Goal: Task Accomplishment & Management: Complete application form

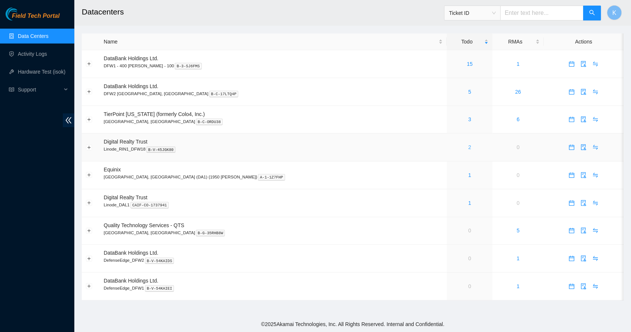
click at [469, 149] on link "2" at bounding box center [470, 147] width 3 height 6
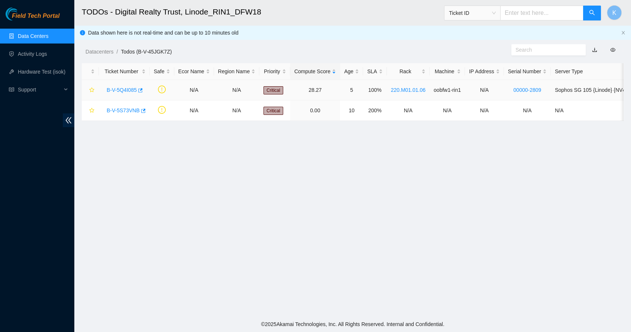
click at [123, 89] on link "B-V-5Q4I085" at bounding box center [122, 90] width 30 height 6
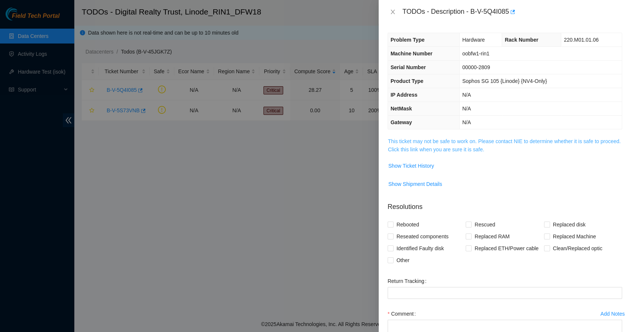
click at [452, 150] on link "This ticket may not be safe to work on. Please contact NIE to determine whether…" at bounding box center [504, 145] width 233 height 14
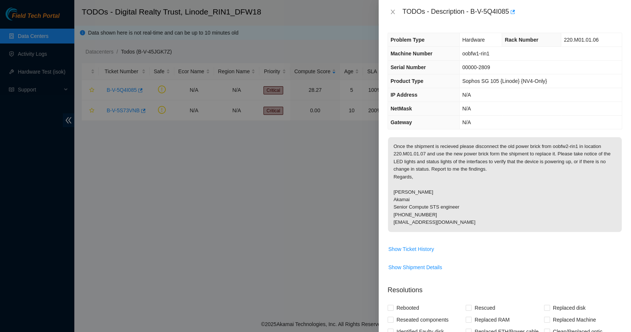
click at [484, 160] on p "Once the shipment is recieved please disconnect the old power brick from oobfw2…" at bounding box center [505, 184] width 234 height 95
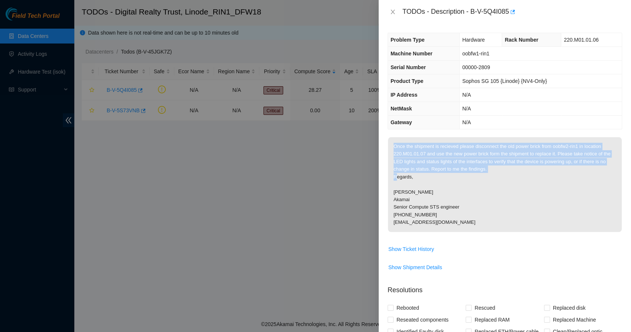
click at [484, 160] on p "Once the shipment is recieved please disconnect the old power brick from oobfw2…" at bounding box center [505, 184] width 234 height 95
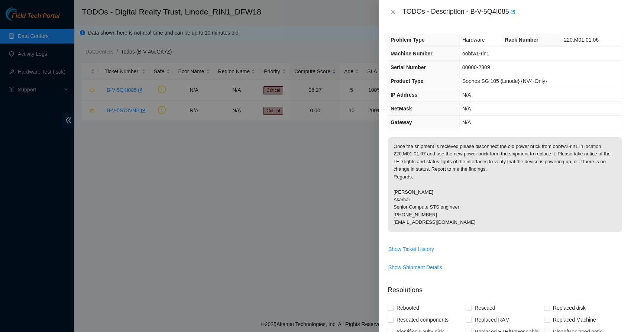
drag, startPoint x: 484, startPoint y: 160, endPoint x: 464, endPoint y: 173, distance: 24.7
click at [464, 173] on p "Once the shipment is recieved please disconnect the old power brick from oobfw2…" at bounding box center [505, 184] width 234 height 95
drag, startPoint x: 464, startPoint y: 173, endPoint x: 425, endPoint y: 182, distance: 40.1
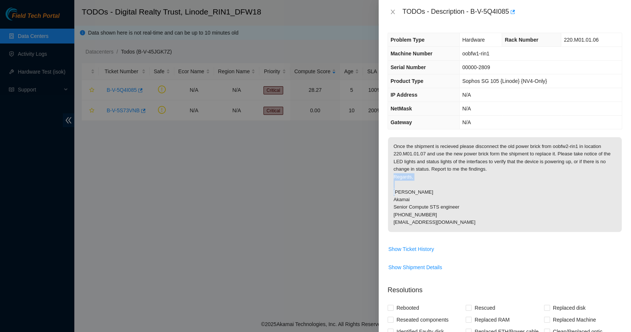
click at [425, 182] on p "Once the shipment is recieved please disconnect the old power brick from oobfw2…" at bounding box center [505, 184] width 234 height 95
click at [403, 154] on p "Once the shipment is recieved please disconnect the old power brick from oobfw2…" at bounding box center [505, 184] width 234 height 95
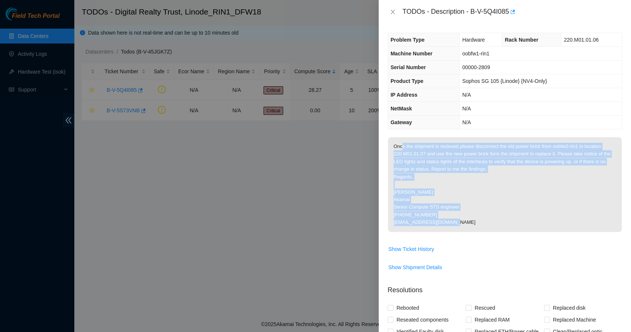
drag, startPoint x: 402, startPoint y: 150, endPoint x: 449, endPoint y: 235, distance: 97.5
click at [449, 235] on span "Once the shipment is recieved please disconnect the old power brick from oobfw2…" at bounding box center [505, 187] width 234 height 100
drag, startPoint x: 449, startPoint y: 235, endPoint x: 438, endPoint y: 216, distance: 21.5
click at [438, 216] on p "Once the shipment is recieved please disconnect the old power brick from oobfw2…" at bounding box center [505, 184] width 234 height 95
click at [424, 168] on p "Once the shipment is recieved please disconnect the old power brick from oobfw2…" at bounding box center [505, 184] width 234 height 95
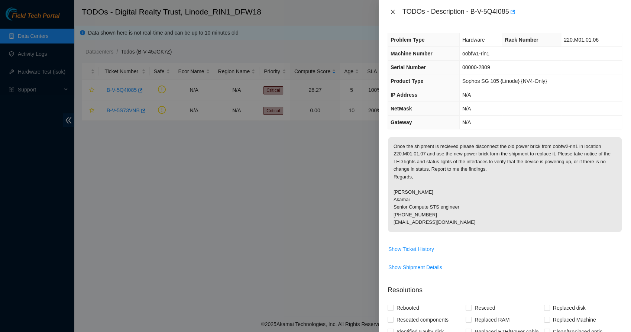
click at [392, 10] on icon "close" at bounding box center [393, 12] width 4 height 4
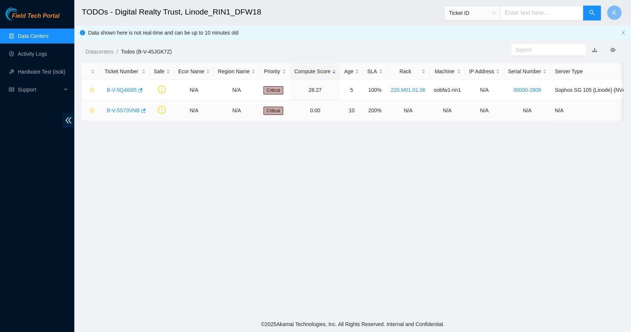
click at [118, 110] on link "B-V-5S73VNB" at bounding box center [123, 110] width 33 height 6
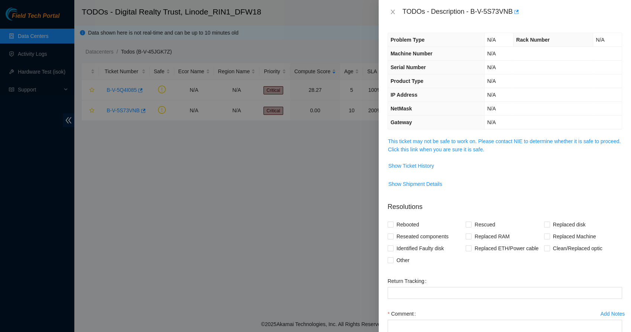
click at [415, 145] on span "This ticket may not be safe to work on. Please contact NIE to determine whether…" at bounding box center [505, 145] width 234 height 16
click at [441, 147] on link "This ticket may not be safe to work on. Please contact NIE to determine whether…" at bounding box center [504, 145] width 233 height 14
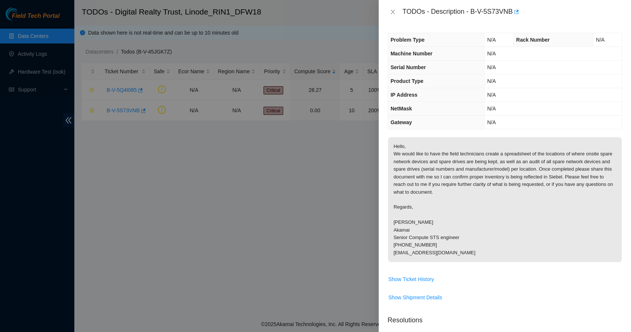
click at [428, 155] on p "Hello, We would like to have the field technicians create a spreadsheet of the …" at bounding box center [505, 199] width 234 height 125
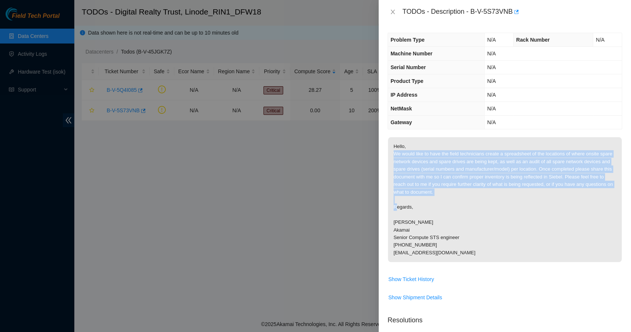
click at [428, 155] on p "Hello, We would like to have the field technicians create a spreadsheet of the …" at bounding box center [505, 199] width 234 height 125
drag, startPoint x: 428, startPoint y: 155, endPoint x: 428, endPoint y: 181, distance: 26.8
click at [428, 181] on p "Hello, We would like to have the field technicians create a spreadsheet of the …" at bounding box center [505, 199] width 234 height 125
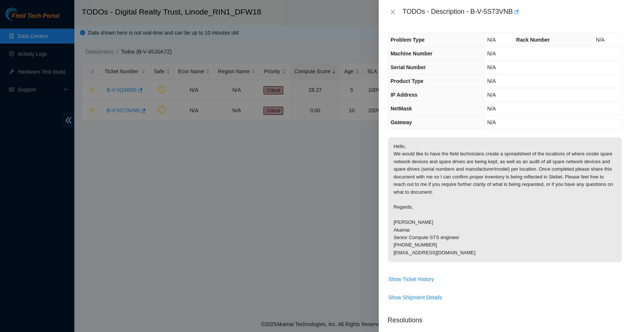
click at [423, 208] on p "Hello, We would like to have the field technicians create a spreadsheet of the …" at bounding box center [505, 199] width 234 height 125
click at [394, 13] on icon "close" at bounding box center [393, 12] width 4 height 4
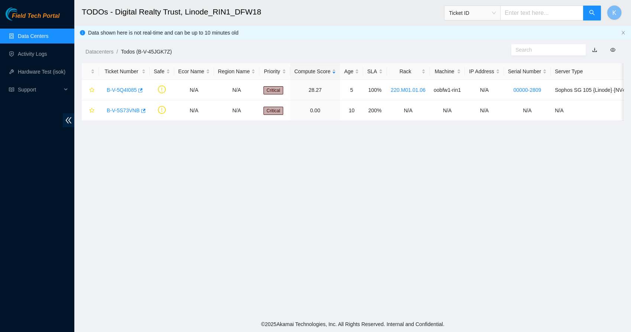
click at [24, 39] on link "Data Centers" at bounding box center [33, 36] width 30 height 6
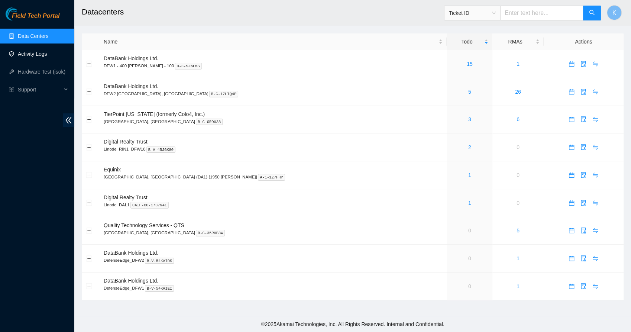
click at [26, 57] on link "Activity Logs" at bounding box center [32, 54] width 29 height 6
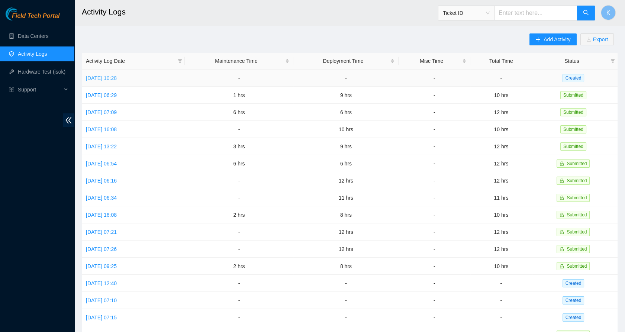
click at [117, 77] on link "[DATE] 10:28" at bounding box center [101, 78] width 31 height 6
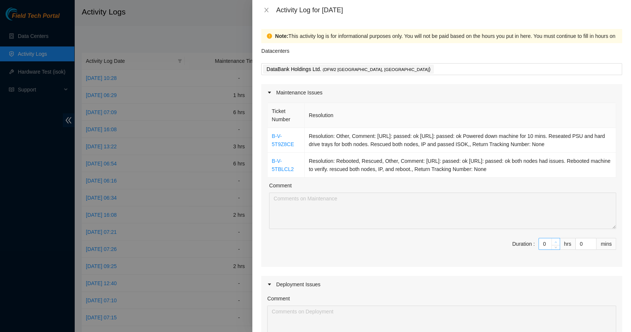
type input "1"
click at [552, 241] on span "Increase Value" at bounding box center [556, 241] width 8 height 7
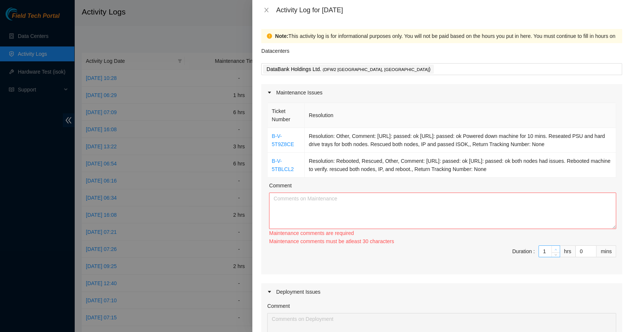
click at [547, 241] on div "Maintenance comments must be atleast 30 characters" at bounding box center [442, 241] width 347 height 8
type input "2"
drag, startPoint x: 547, startPoint y: 241, endPoint x: 549, endPoint y: 250, distance: 9.5
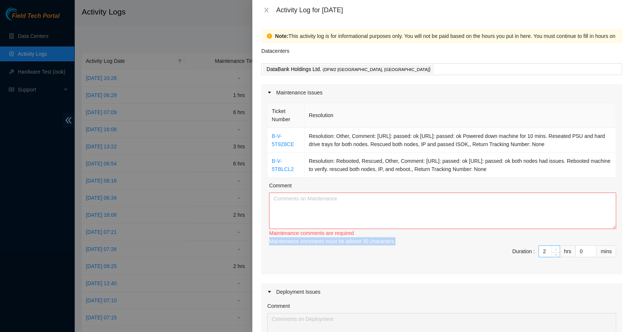
click at [554, 250] on span "up" at bounding box center [556, 249] width 4 height 4
type input "3"
click at [554, 250] on span "up" at bounding box center [556, 249] width 4 height 4
click at [404, 214] on textarea "Comment" at bounding box center [442, 211] width 347 height 36
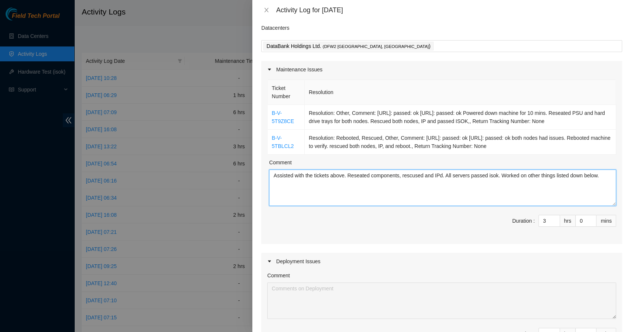
scroll to position [138, 0]
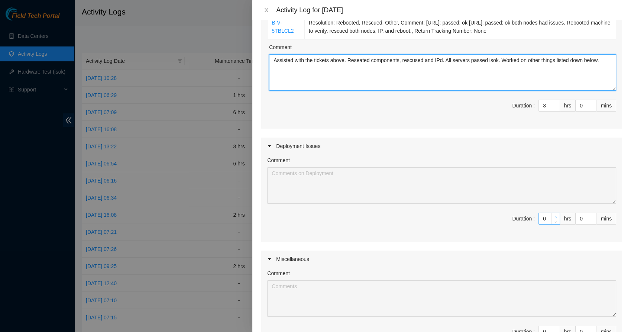
type textarea "Assisted with the tickets above. Reseated components, rescused and IPd. All ser…"
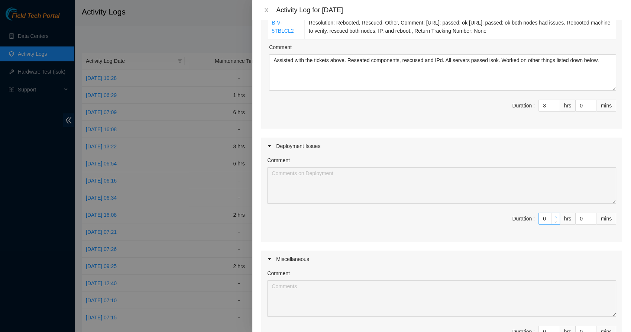
type input "1"
type input "4"
click at [554, 215] on span "up" at bounding box center [556, 217] width 4 height 4
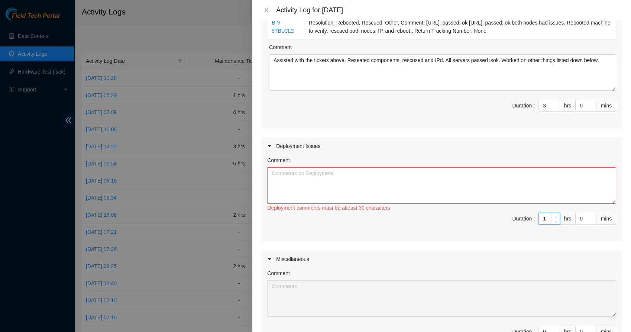
type input "2"
type input "5"
click at [554, 215] on span "up" at bounding box center [556, 217] width 4 height 4
type input "3"
type input "6"
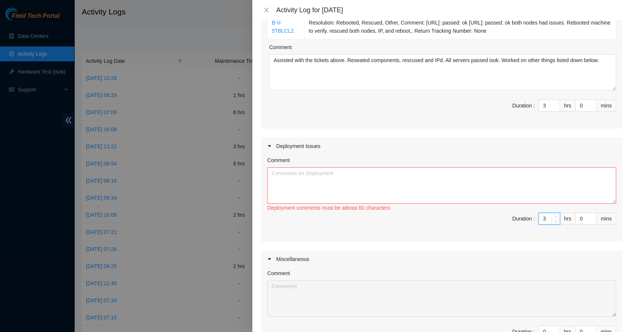
click at [554, 215] on span "up" at bounding box center [556, 217] width 4 height 4
type input "4"
type input "7"
click at [554, 215] on span "up" at bounding box center [556, 217] width 4 height 4
type input "5"
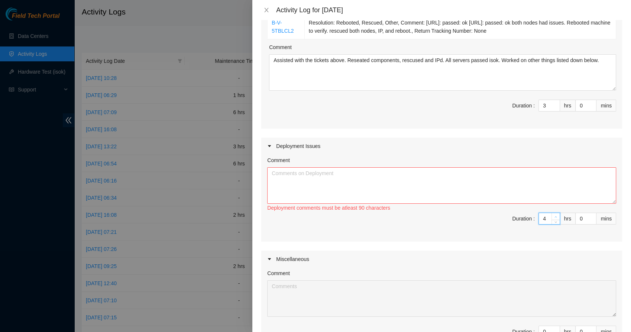
type input "8"
click at [554, 215] on span "up" at bounding box center [556, 217] width 4 height 4
type input "6"
type input "9"
click at [554, 215] on span "up" at bounding box center [556, 217] width 4 height 4
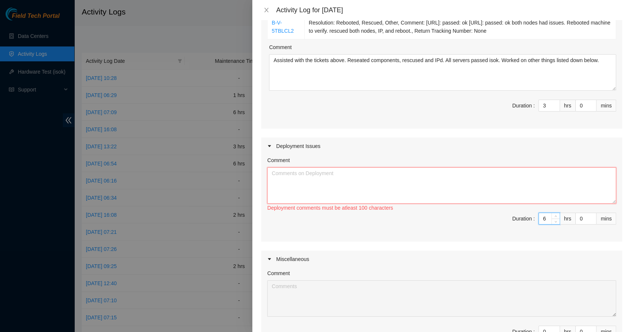
click at [519, 195] on textarea "Comment" at bounding box center [441, 185] width 349 height 36
type input "7"
type input "10"
click at [554, 218] on span "up" at bounding box center [556, 217] width 4 height 4
click at [405, 190] on textarea "Comment" at bounding box center [441, 185] width 349 height 36
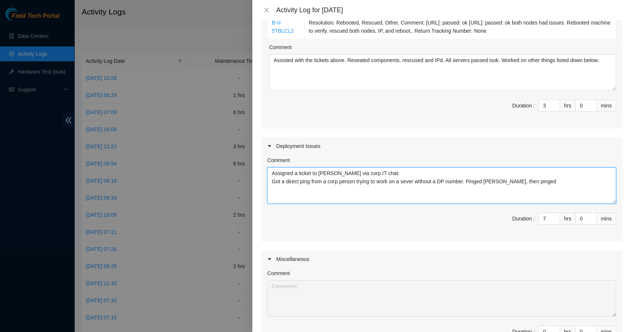
paste textarea "[PERSON_NAME]"
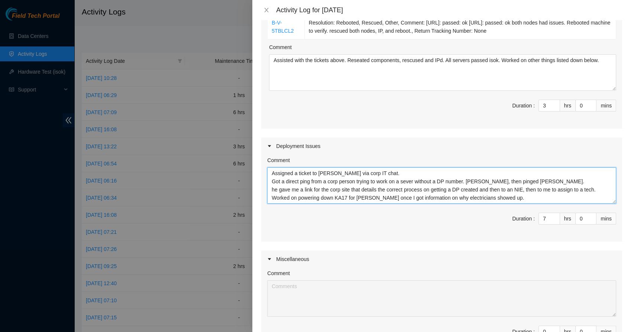
scroll to position [123, 0]
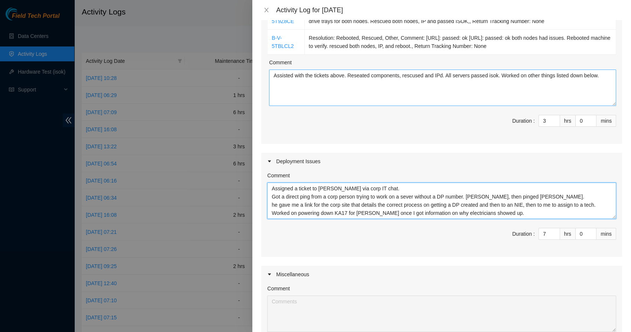
type textarea "Assigned a ticket to [PERSON_NAME] via corp IT chat. Got a direct ping from a c…"
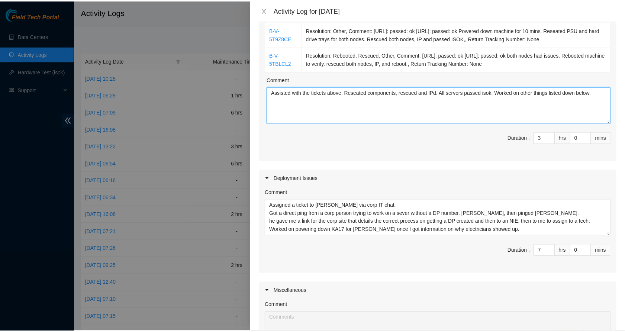
scroll to position [242, 0]
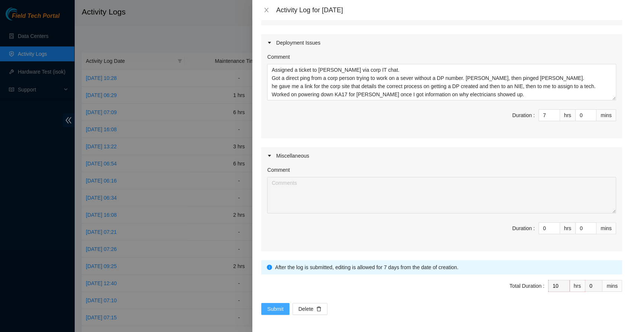
type textarea "Assisted with the tickets above. Reseated components, rescued and IPd. All serv…"
click at [276, 309] on span "Submit" at bounding box center [275, 309] width 16 height 8
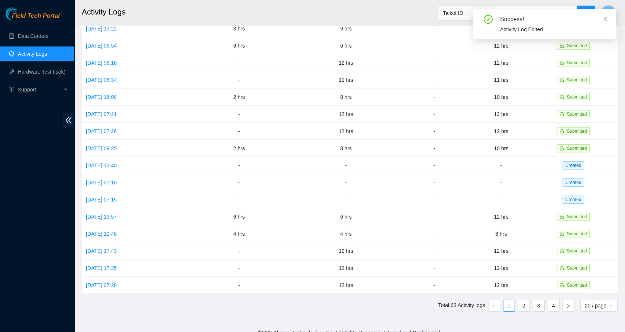
scroll to position [0, 0]
